Goal: Information Seeking & Learning: Learn about a topic

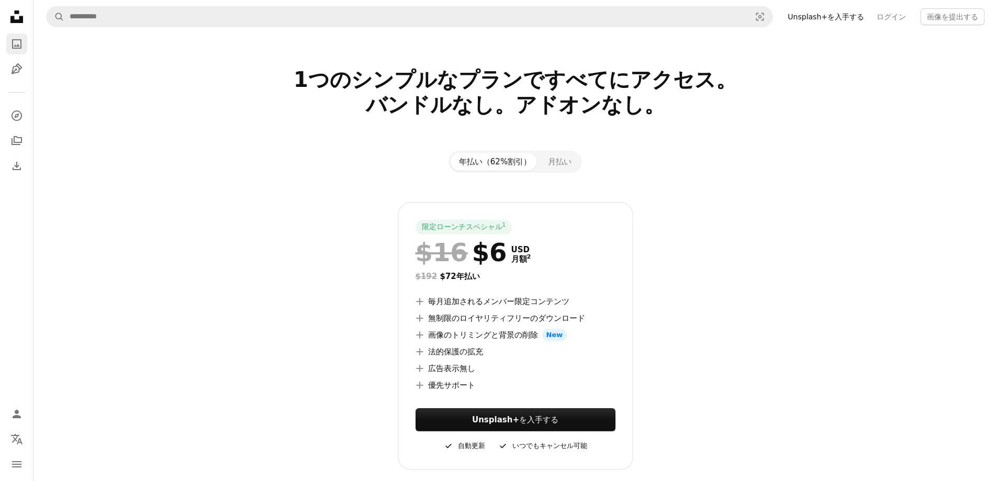
click at [15, 44] on icon "A photo" at bounding box center [16, 44] width 13 height 13
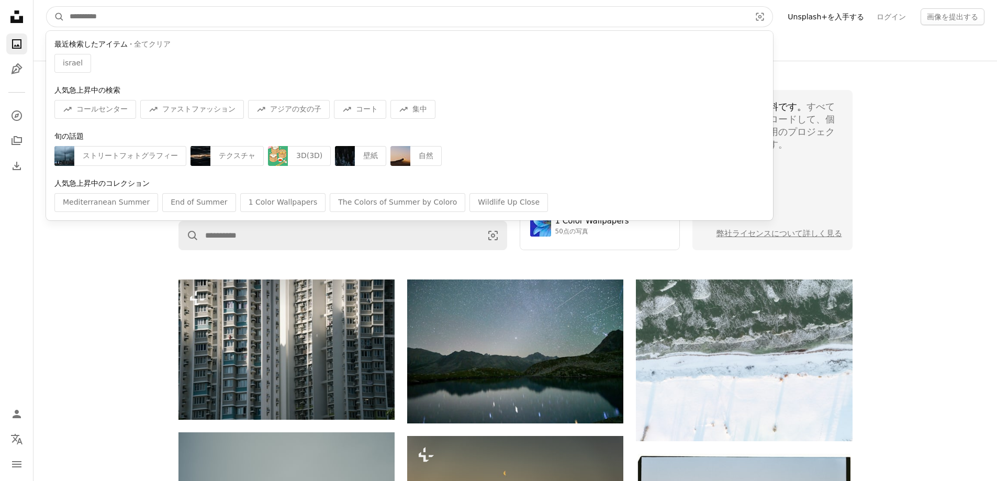
click at [141, 23] on input "サイト内でビジュアルを探す" at bounding box center [405, 17] width 683 height 20
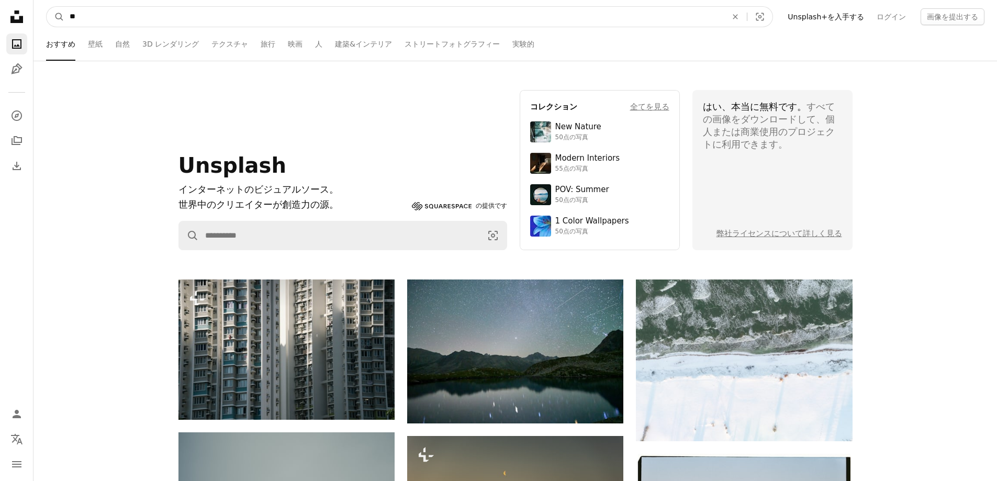
type input "*"
type input "******"
click at [47, 7] on button "A magnifying glass" at bounding box center [56, 17] width 18 height 20
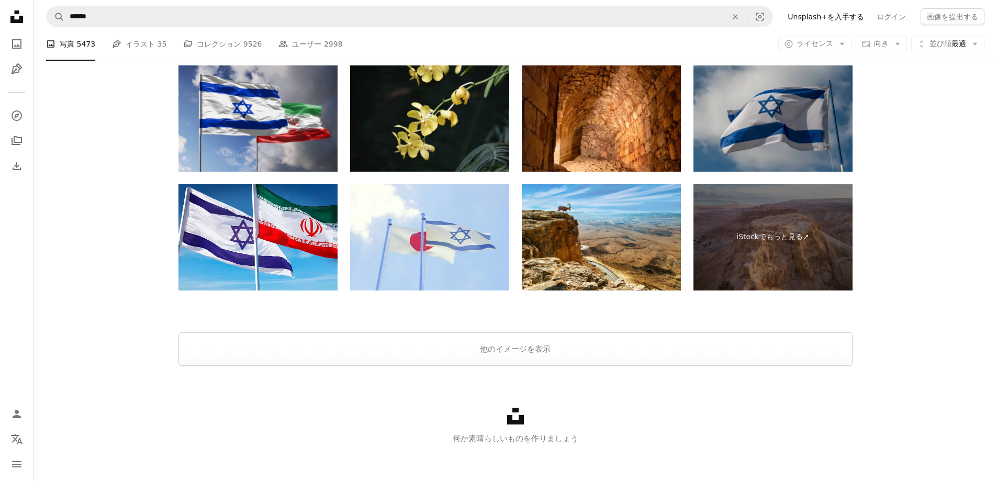
scroll to position [1823, 0]
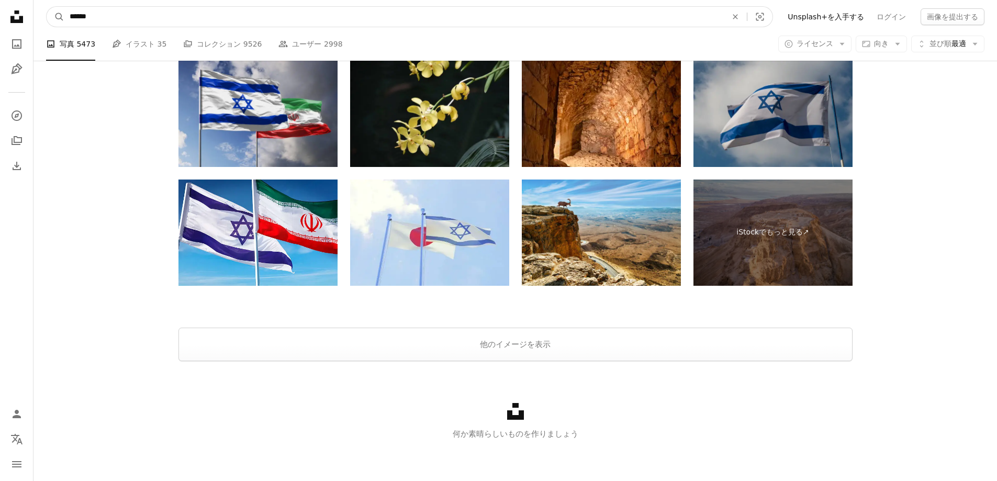
click at [222, 13] on input "******" at bounding box center [393, 17] width 659 height 20
type input "**********"
click button "A magnifying glass" at bounding box center [56, 17] width 18 height 20
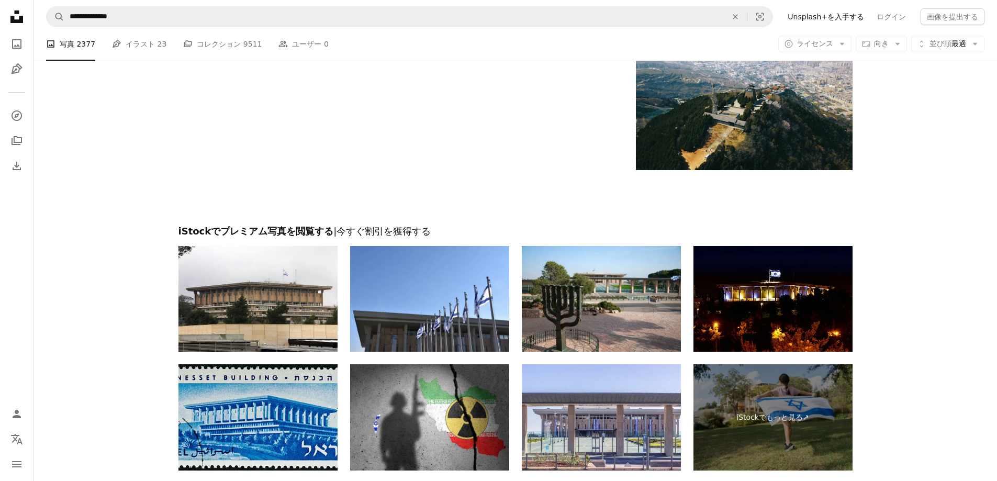
scroll to position [1884, 0]
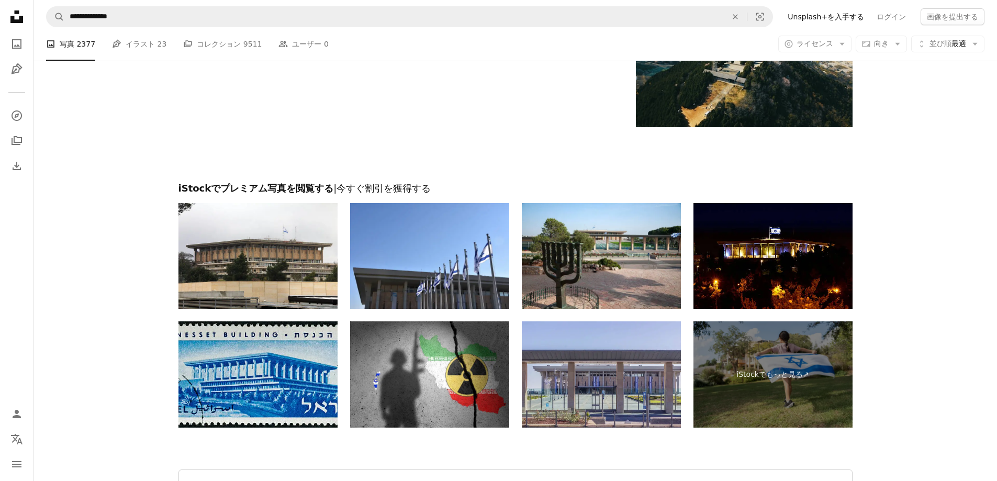
click at [576, 369] on img at bounding box center [601, 374] width 159 height 106
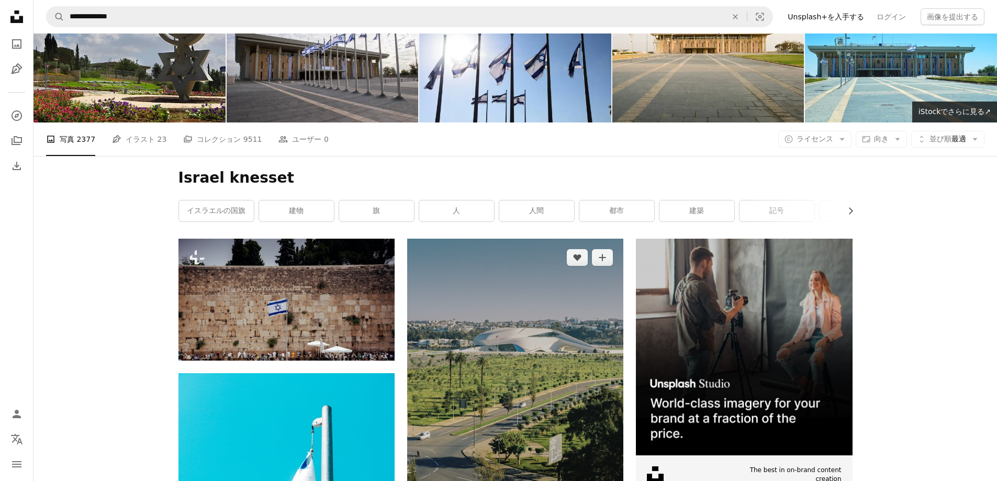
scroll to position [0, 0]
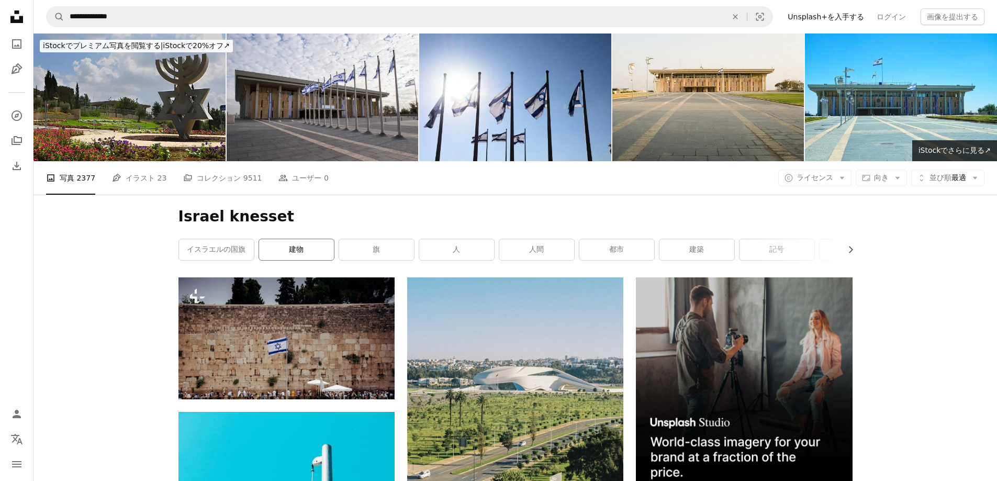
click at [282, 256] on link "建物" at bounding box center [296, 249] width 75 height 21
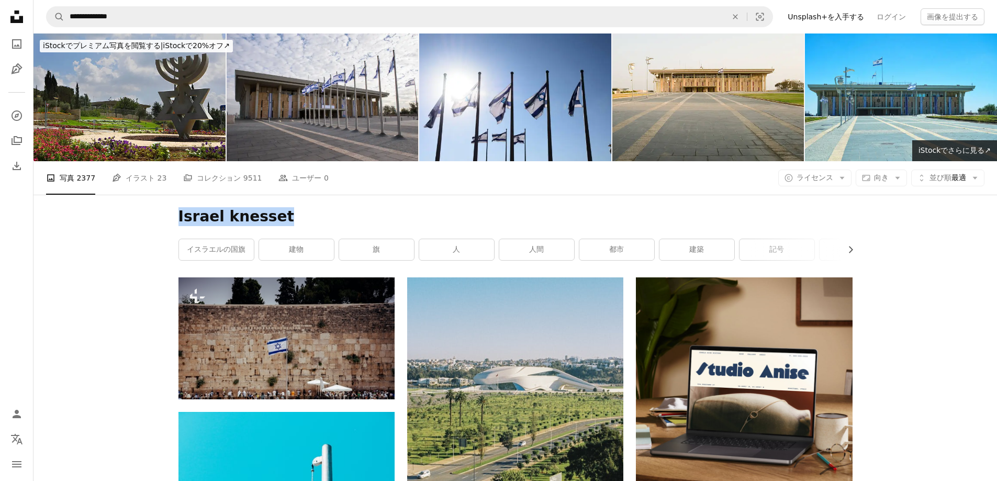
drag, startPoint x: 267, startPoint y: 218, endPoint x: 224, endPoint y: 217, distance: 42.9
click at [175, 218] on div "Israel knesset Chevron right イスラエルの国旗 建物 旗 人 人間 都市 建築 記号 靴 道 屋外 自然" at bounding box center [515, 236] width 699 height 83
copy h1 "Israel knesset"
